Goal: Information Seeking & Learning: Check status

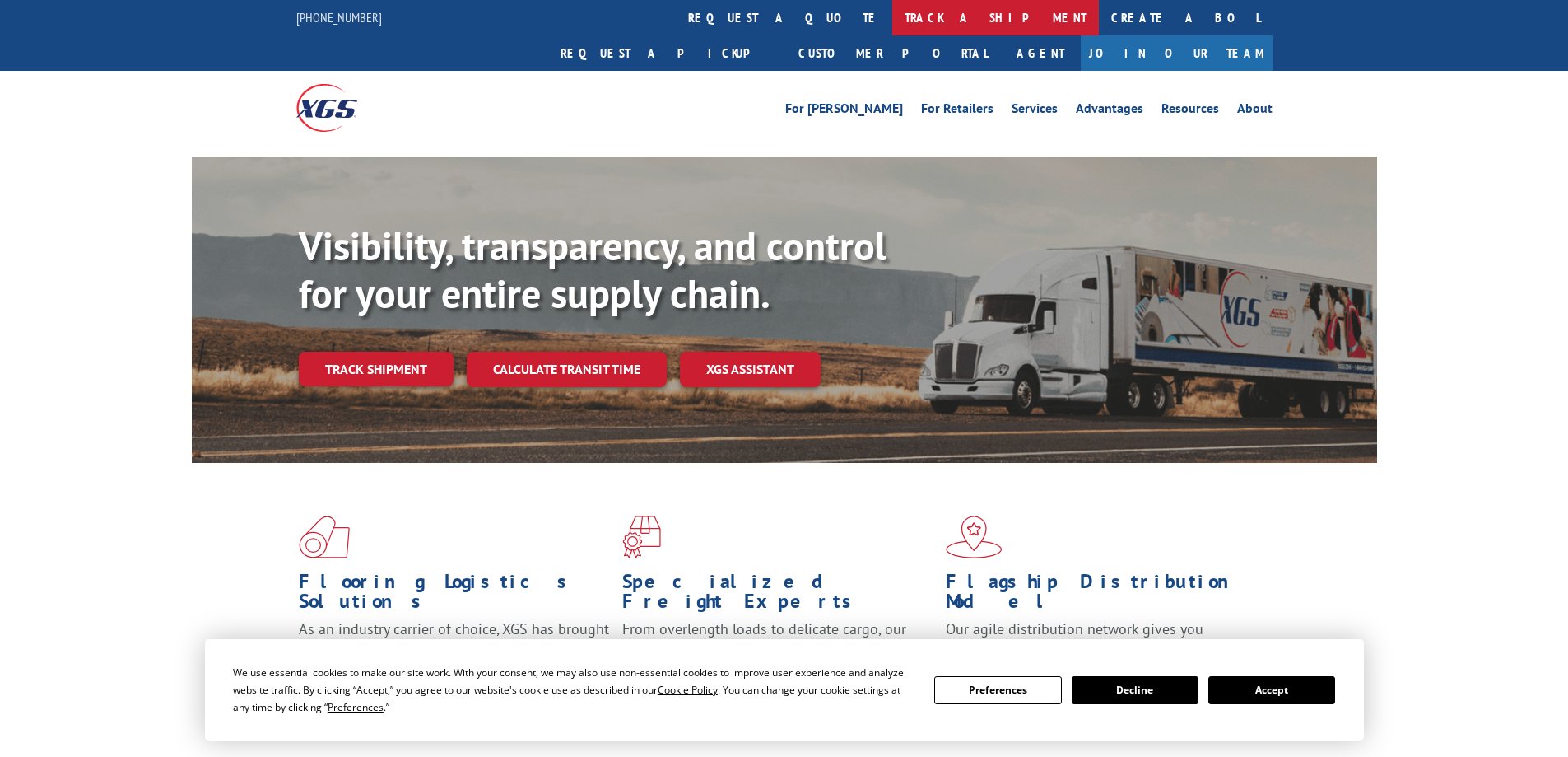
click at [893, 17] on link "track a shipment" at bounding box center [996, 17] width 207 height 35
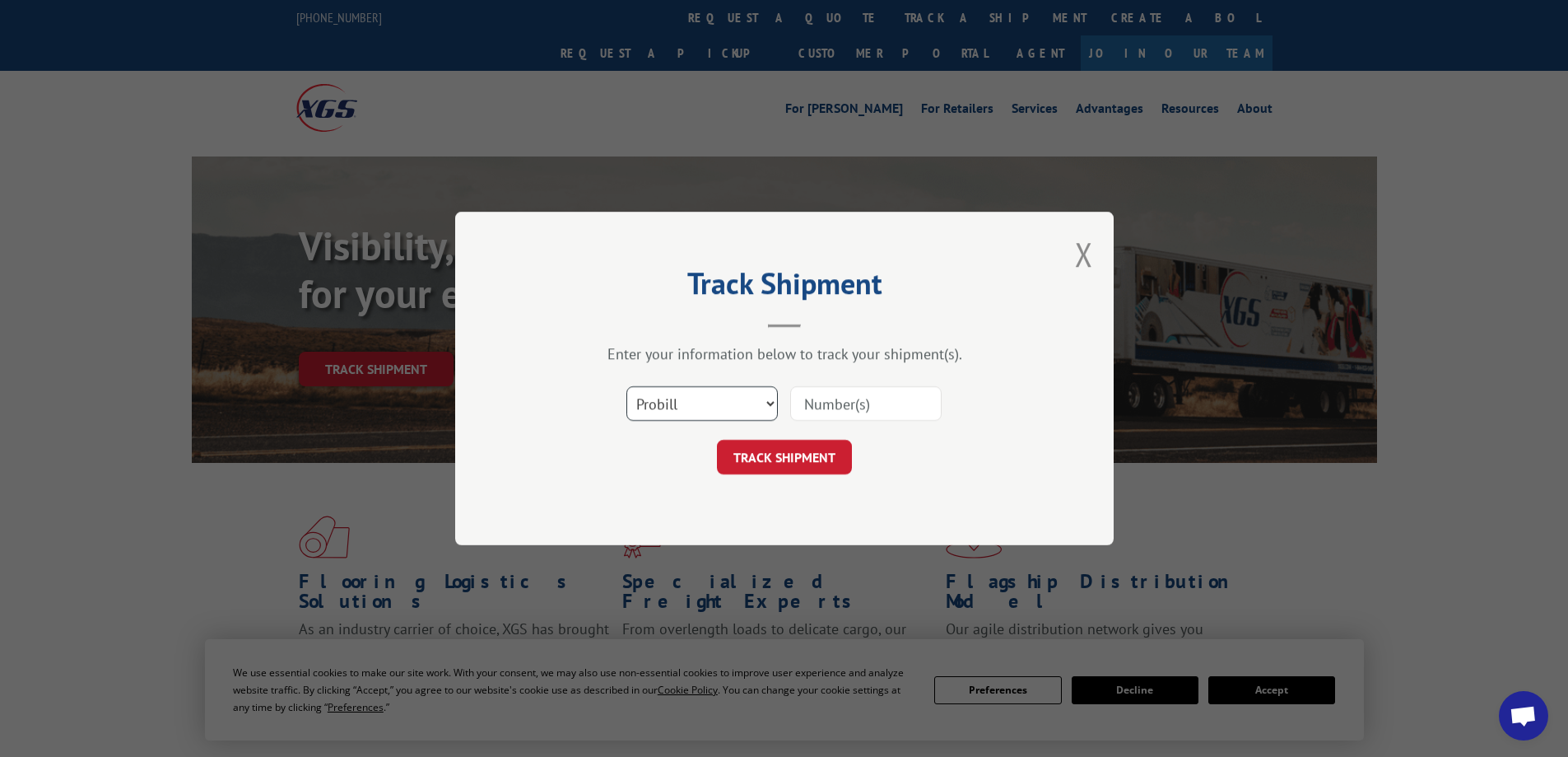
click at [730, 399] on select "Select category... Probill BOL PO" at bounding box center [702, 403] width 152 height 34
select select "bol"
click at [626, 386] on select "Select category... Probill BOL PO" at bounding box center [702, 403] width 152 height 34
click at [838, 396] on input at bounding box center [866, 403] width 152 height 34
paste input "2871232"
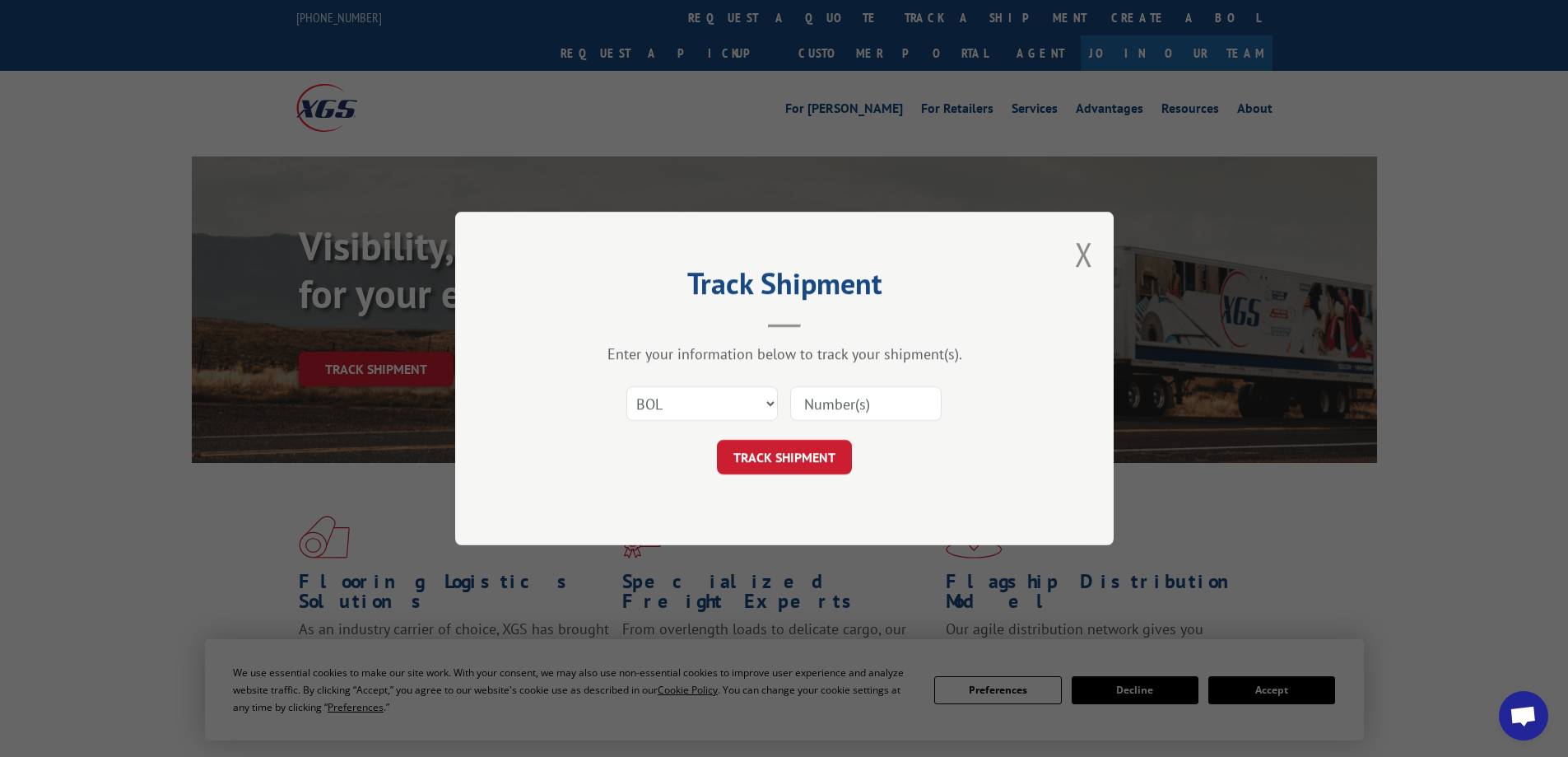
type input "2871232"
click button "TRACK SHIPMENT" at bounding box center [784, 456] width 135 height 34
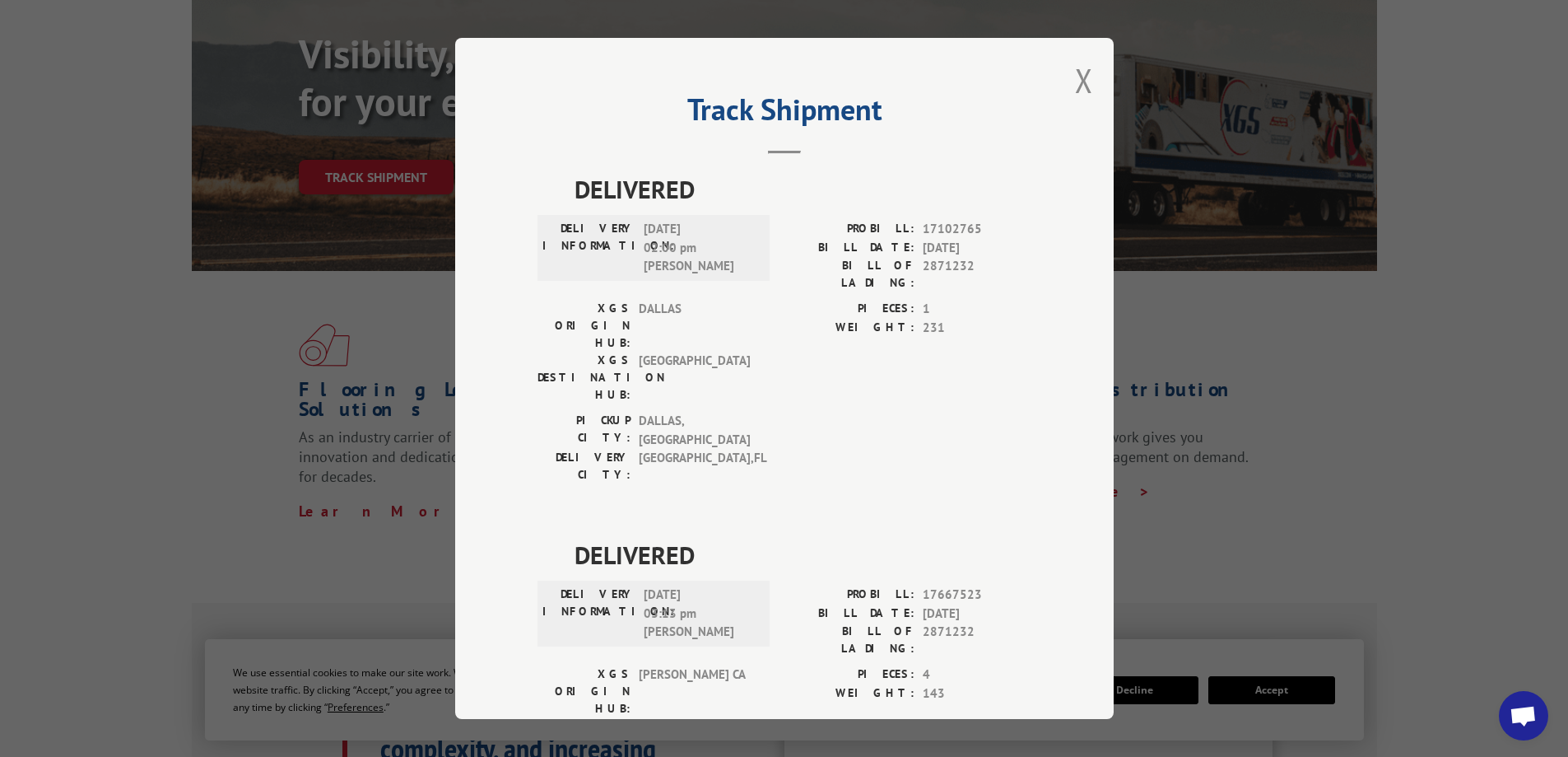
click at [1337, 346] on div "Track Shipment DELIVERED DELIVERY INFORMATION: [DATE] 02:00 pm [PERSON_NAME]: 1…" at bounding box center [784, 378] width 1568 height 757
click at [1267, 403] on div "Track Shipment DELIVERED DELIVERY INFORMATION: [DATE] 02:00 pm [PERSON_NAME]: 1…" at bounding box center [784, 378] width 1568 height 757
